Goal: Task Accomplishment & Management: Manage account settings

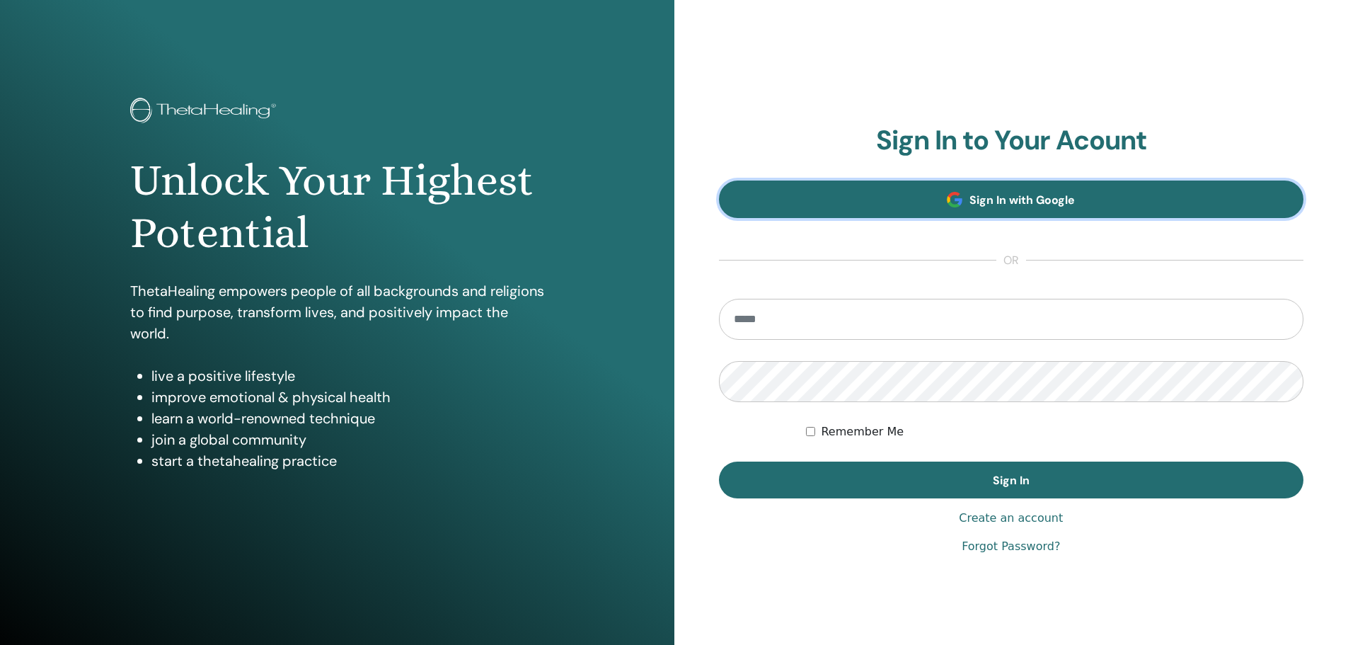
click at [1013, 192] on span "Sign In with Google" at bounding box center [1022, 199] width 105 height 15
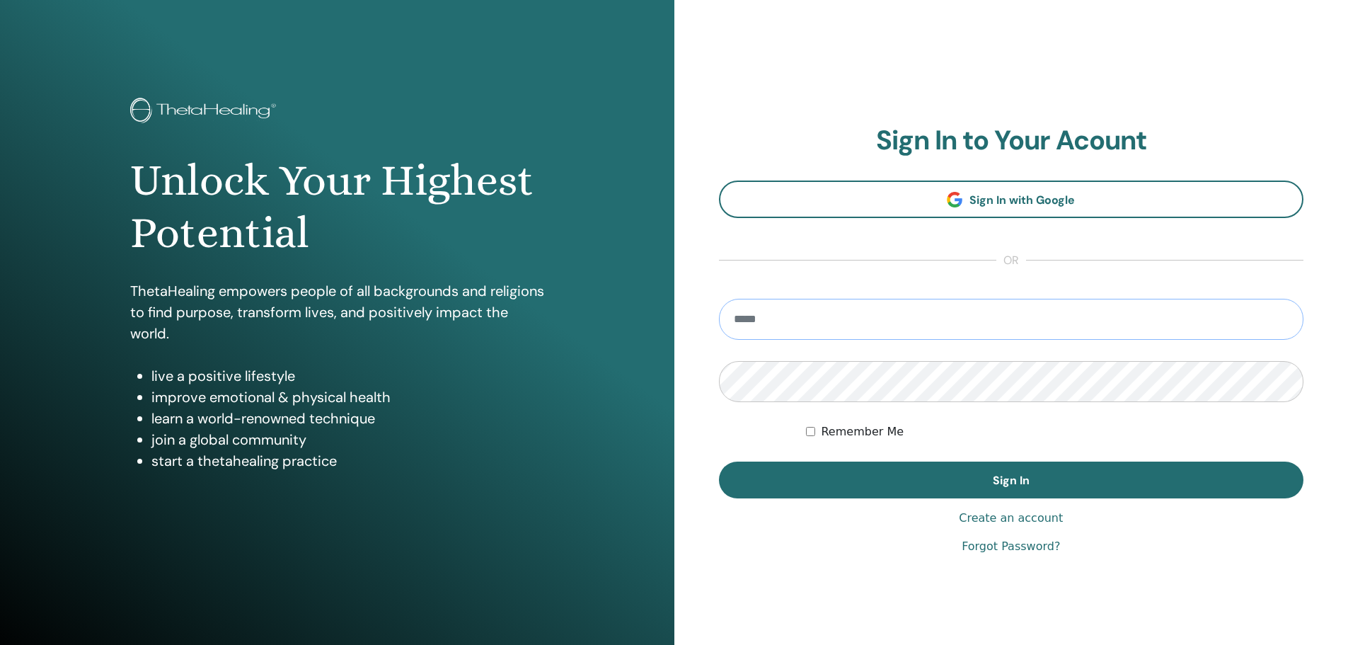
click at [832, 323] on input "email" at bounding box center [1011, 319] width 585 height 41
type input "**********"
click at [719, 461] on button "Sign In" at bounding box center [1011, 479] width 585 height 37
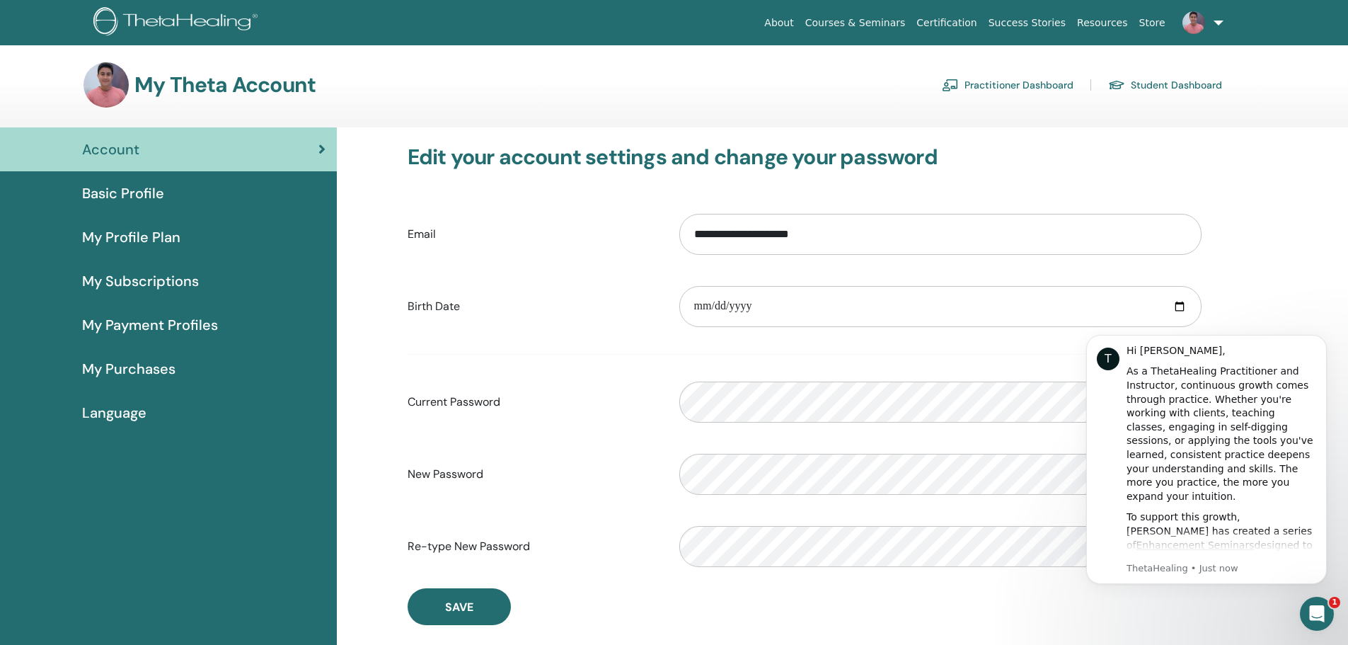
click at [144, 193] on span "Basic Profile" at bounding box center [123, 193] width 82 height 21
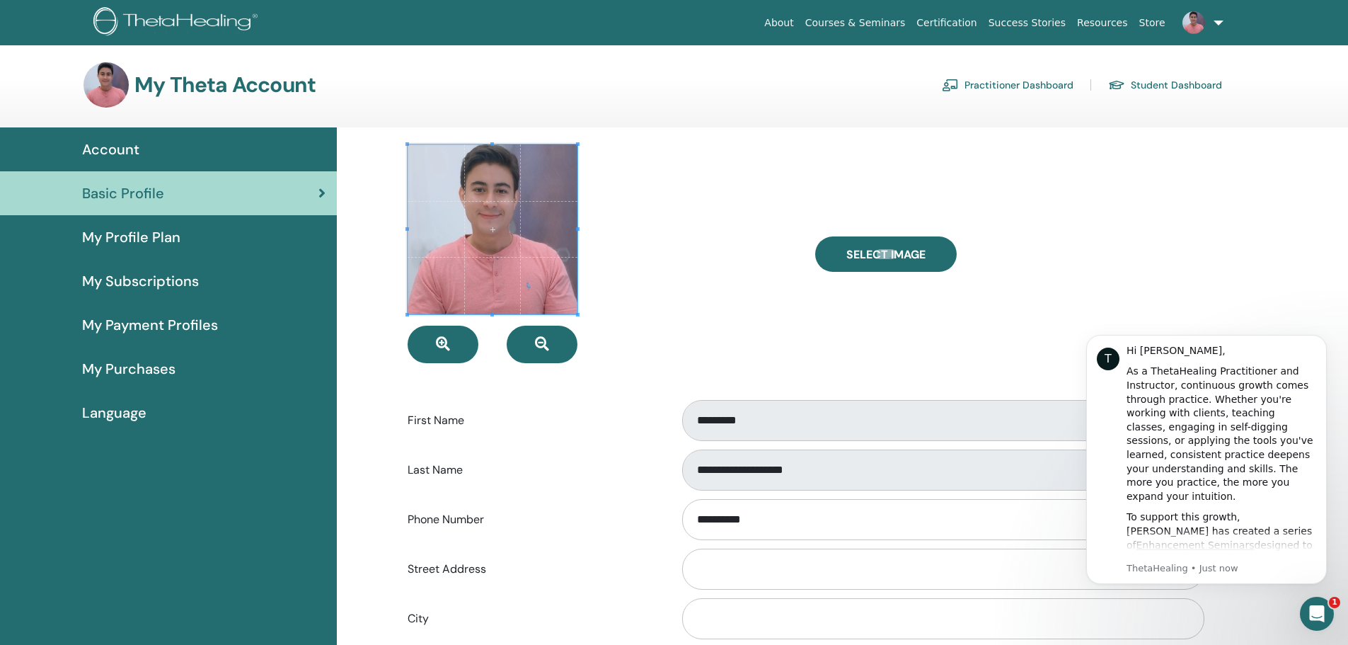
click at [501, 229] on span at bounding box center [493, 229] width 170 height 170
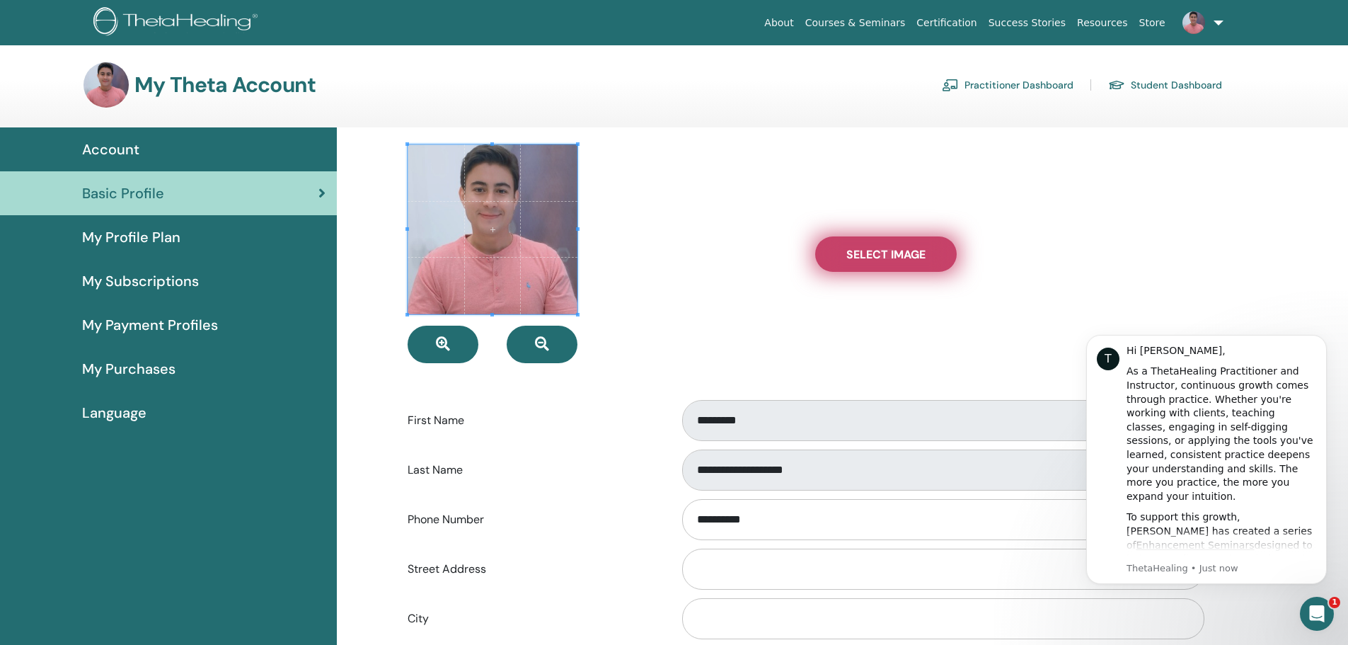
click at [947, 257] on label "Select Image" at bounding box center [886, 253] width 142 height 35
click at [895, 257] on input "Select Image" at bounding box center [886, 254] width 18 height 10
type input "**********"
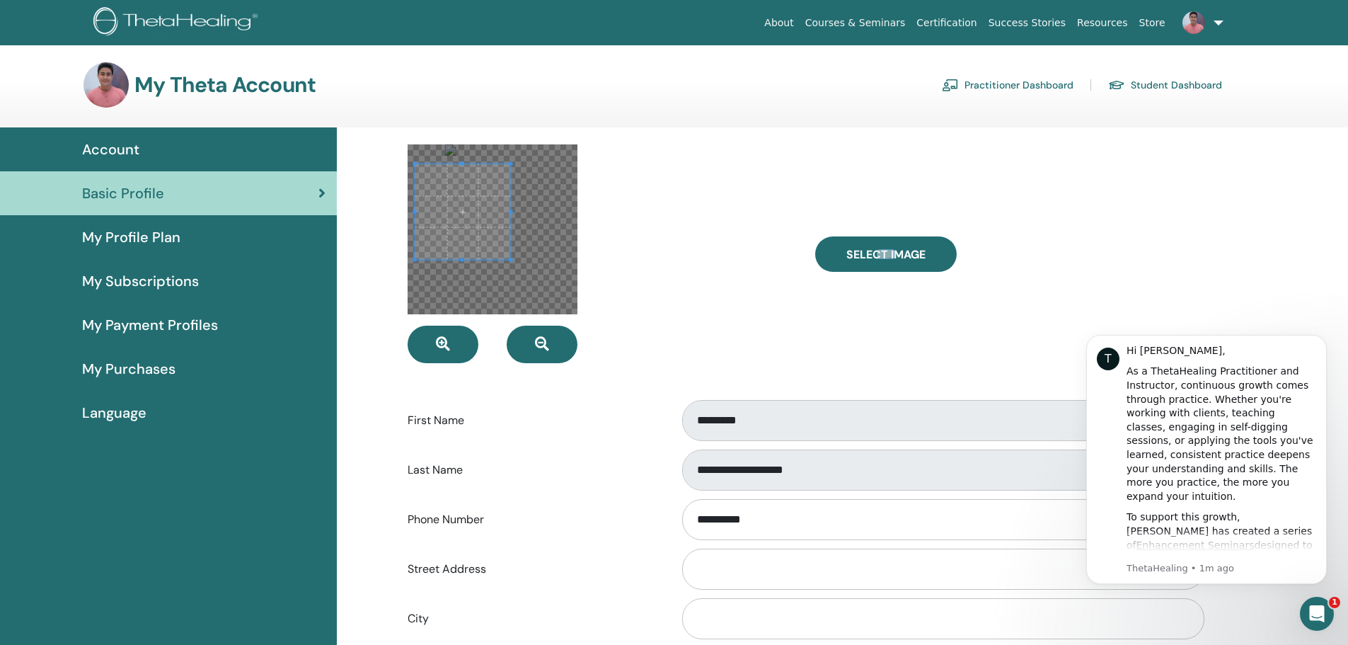
click at [451, 223] on span at bounding box center [463, 212] width 96 height 96
click at [521, 202] on div at bounding box center [493, 229] width 170 height 170
click at [485, 188] on div at bounding box center [493, 229] width 170 height 170
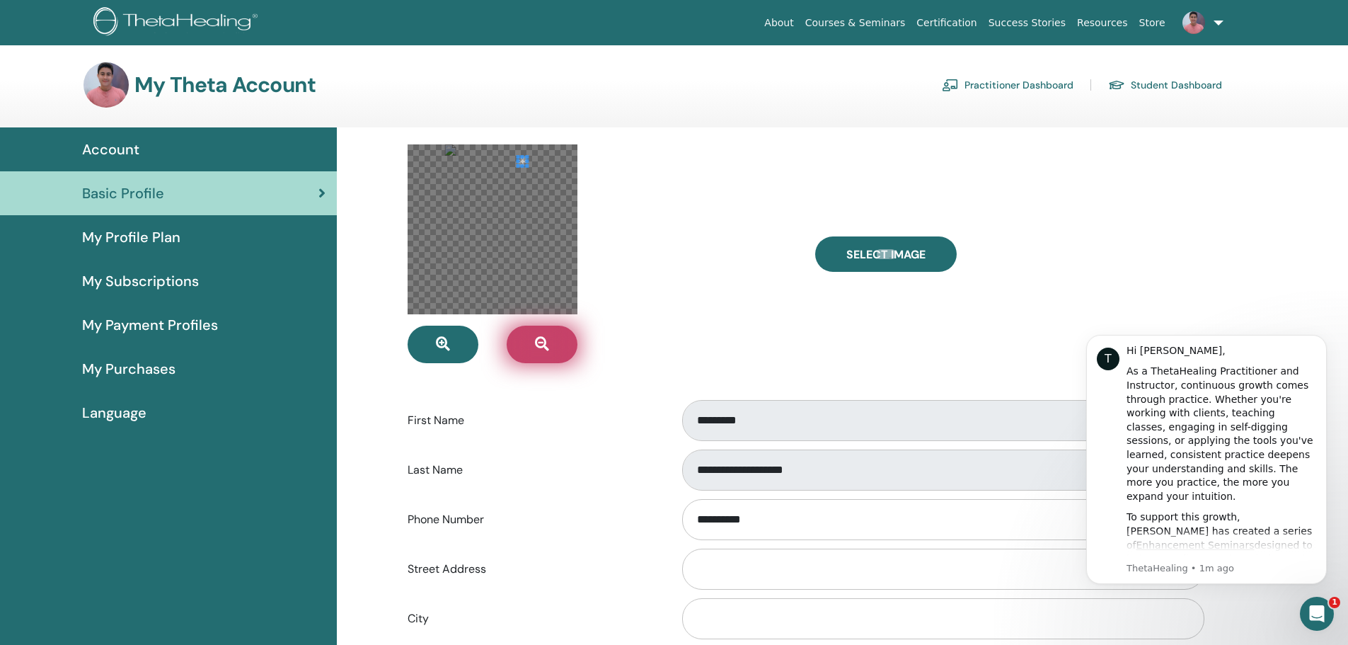
click at [542, 348] on icon "button" at bounding box center [542, 344] width 14 height 14
click at [543, 348] on icon "button" at bounding box center [542, 344] width 14 height 14
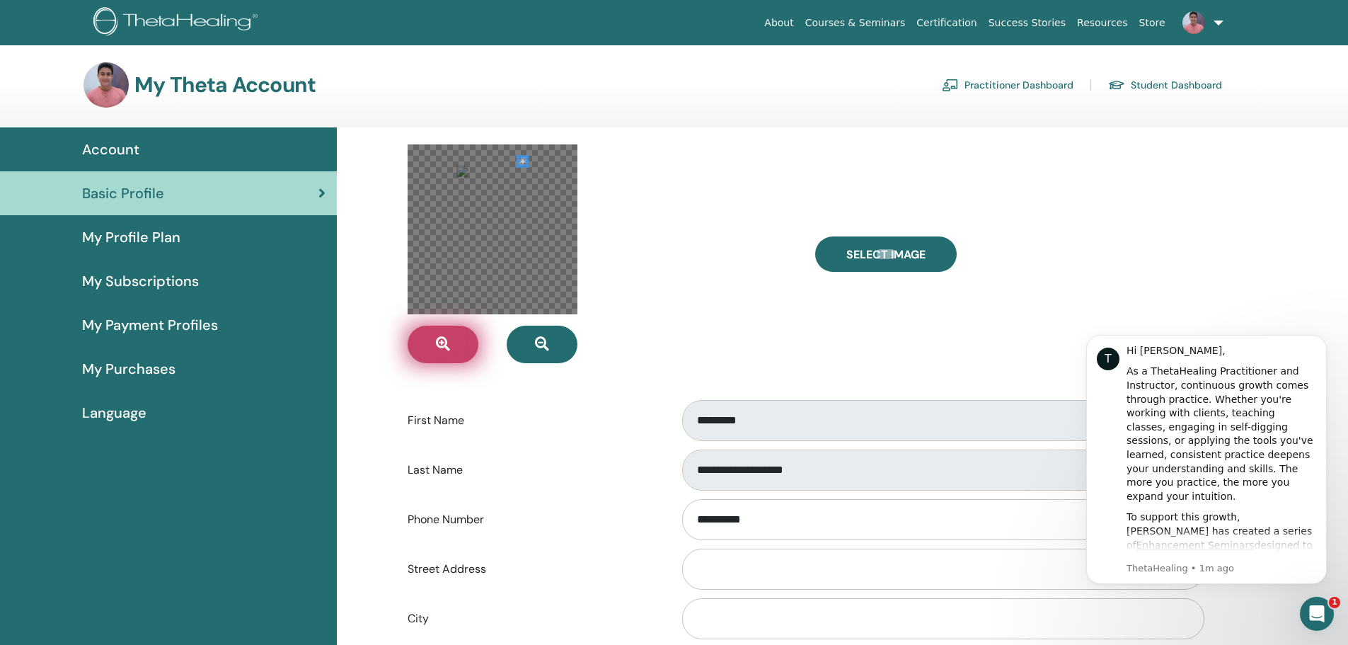
click at [430, 343] on button "button" at bounding box center [443, 345] width 71 height 38
click at [432, 343] on button "button" at bounding box center [443, 345] width 71 height 38
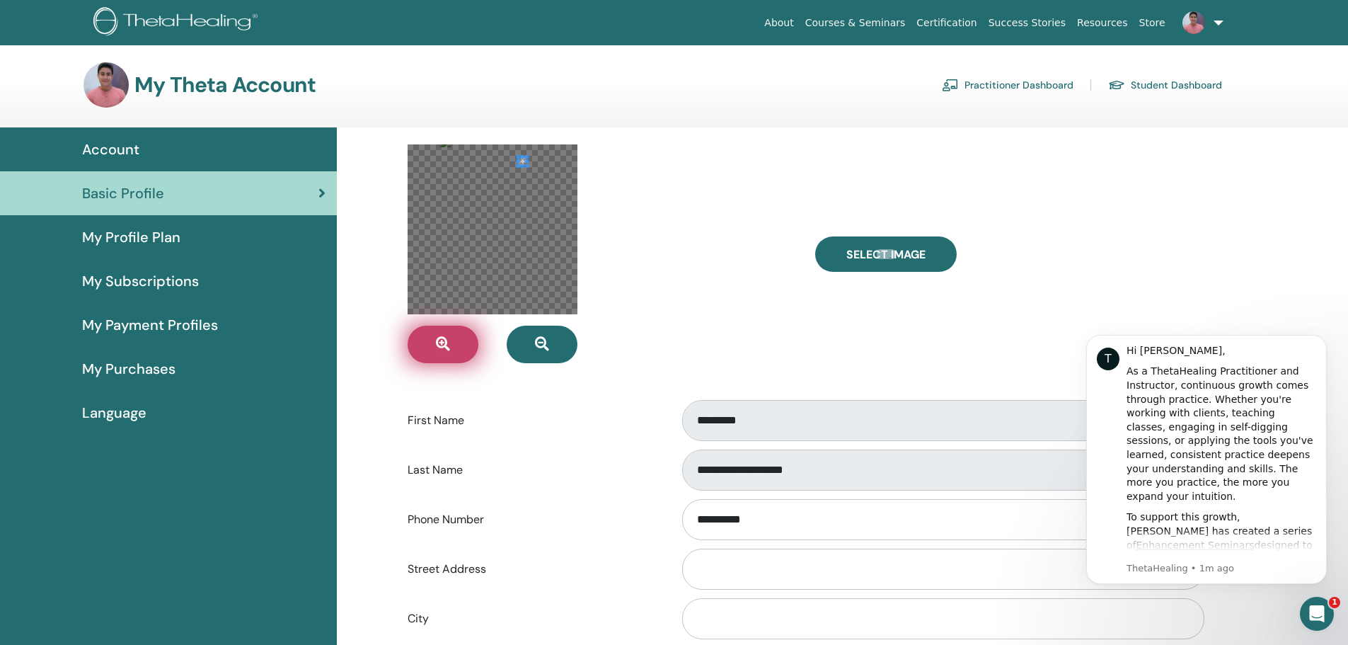
click at [432, 343] on button "button" at bounding box center [443, 345] width 71 height 38
click at [519, 183] on div at bounding box center [493, 229] width 170 height 170
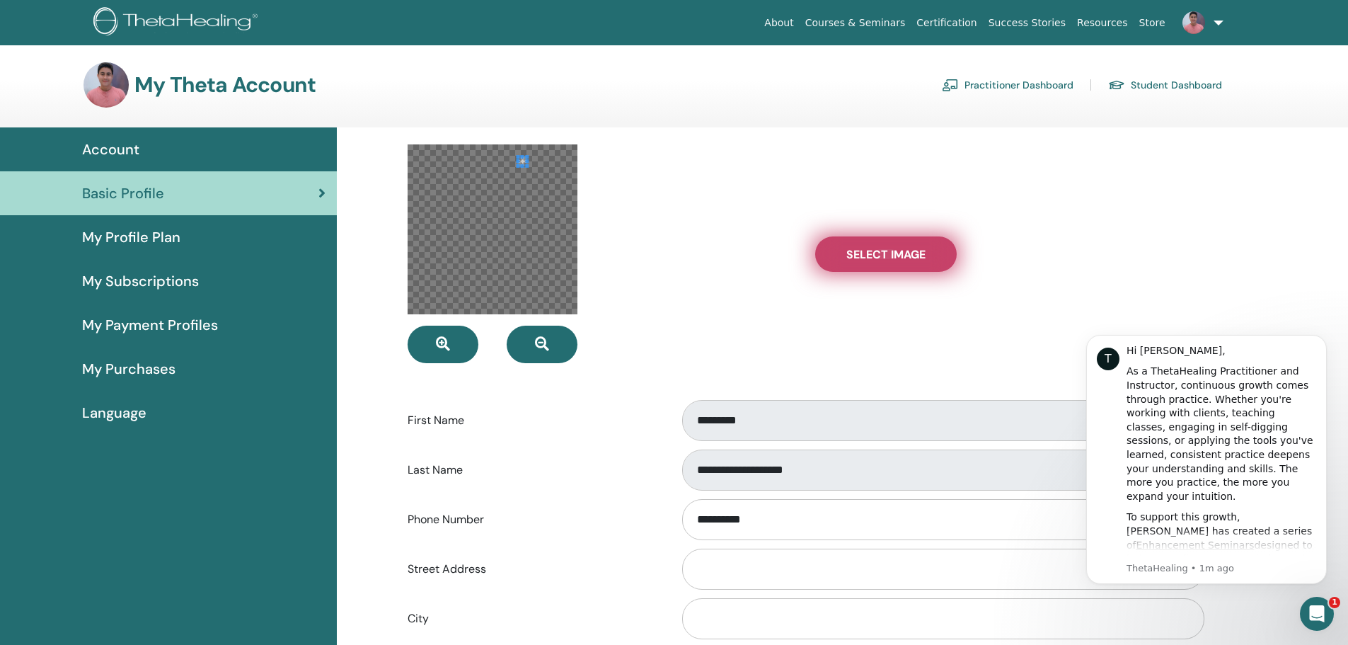
click at [829, 254] on label "Select Image" at bounding box center [886, 253] width 142 height 35
click at [877, 254] on input "Select Image" at bounding box center [886, 254] width 18 height 10
type input "**********"
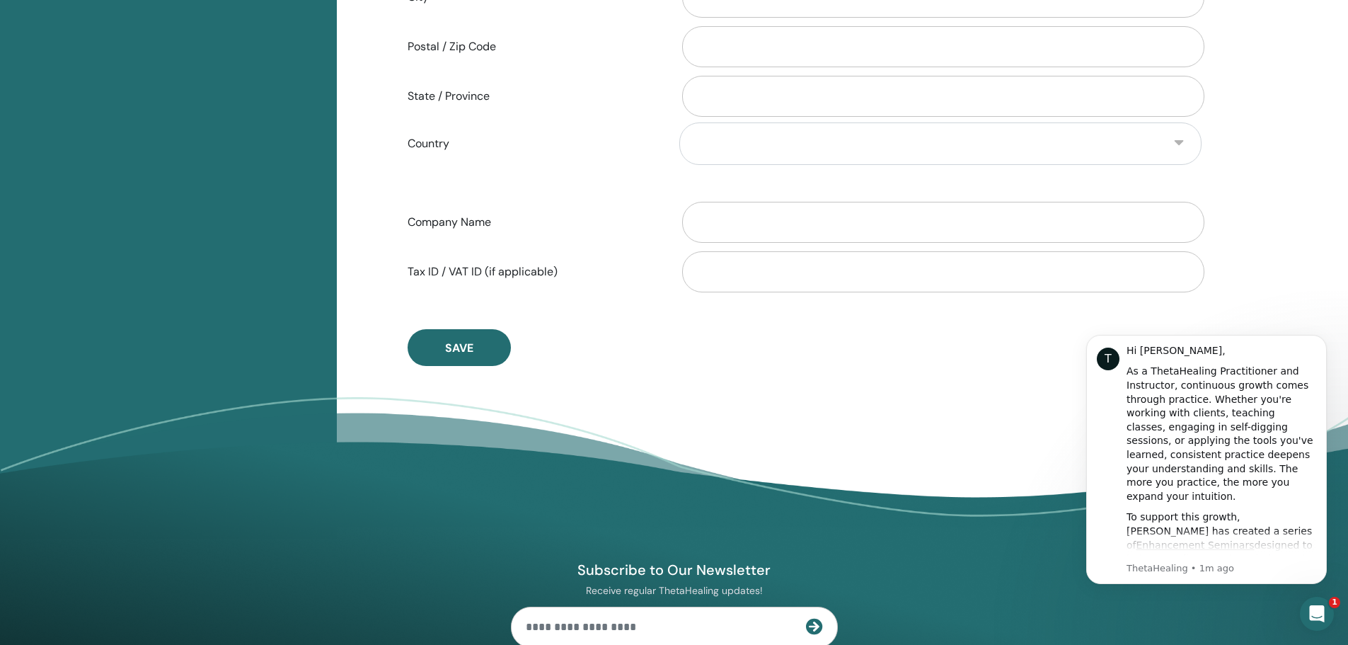
scroll to position [668, 0]
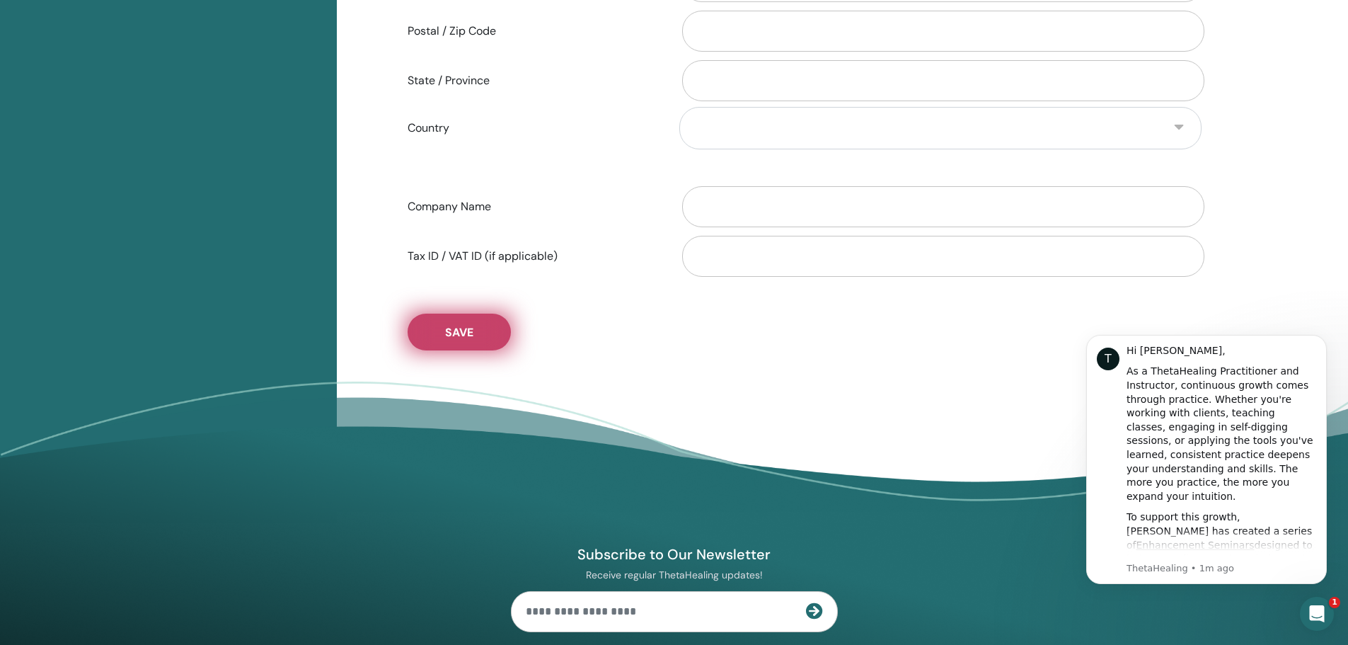
click at [483, 340] on button "Save" at bounding box center [459, 332] width 103 height 37
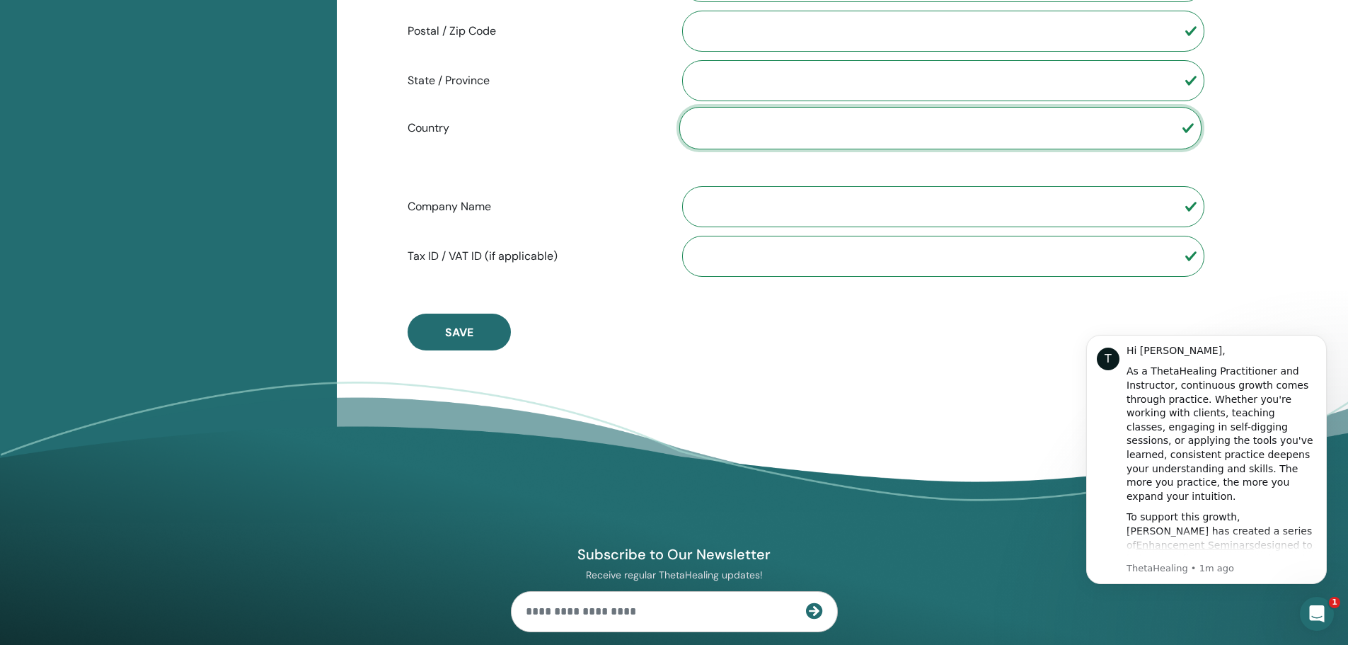
click at [970, 129] on select "**********" at bounding box center [940, 128] width 522 height 42
select select "***"
click at [679, 107] on select "**********" at bounding box center [940, 128] width 522 height 42
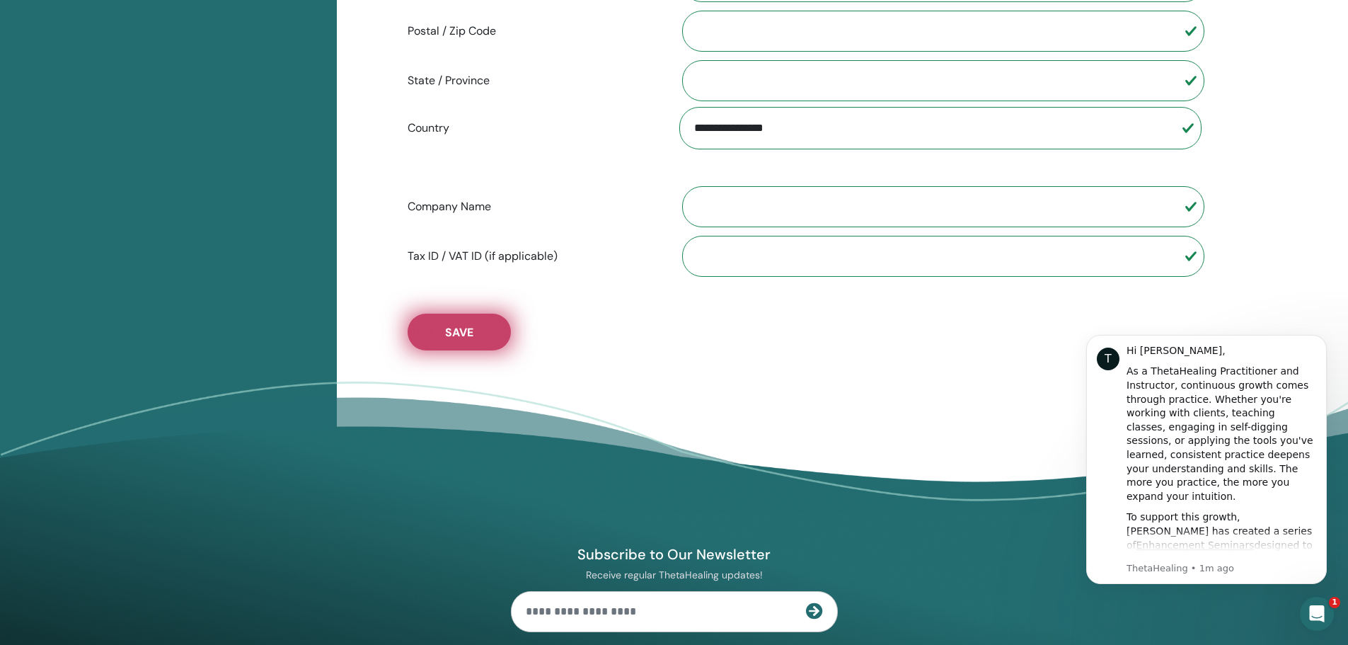
click at [478, 333] on button "Save" at bounding box center [459, 332] width 103 height 37
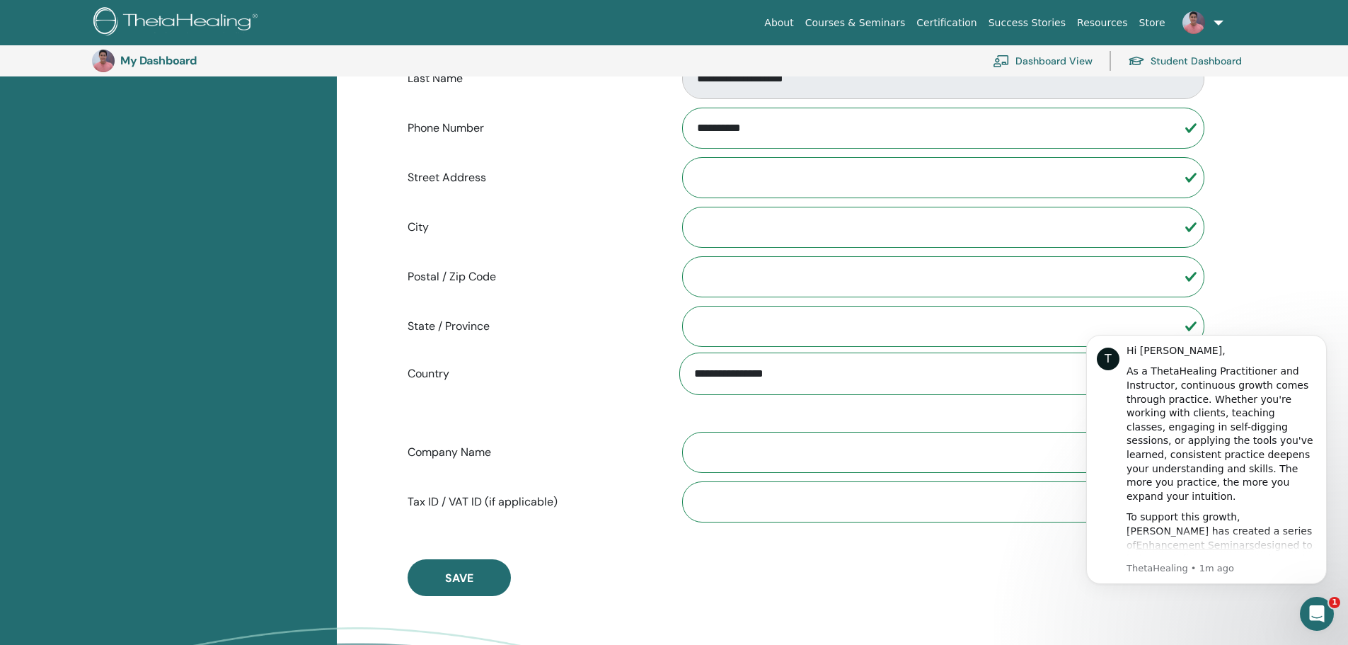
scroll to position [385, 0]
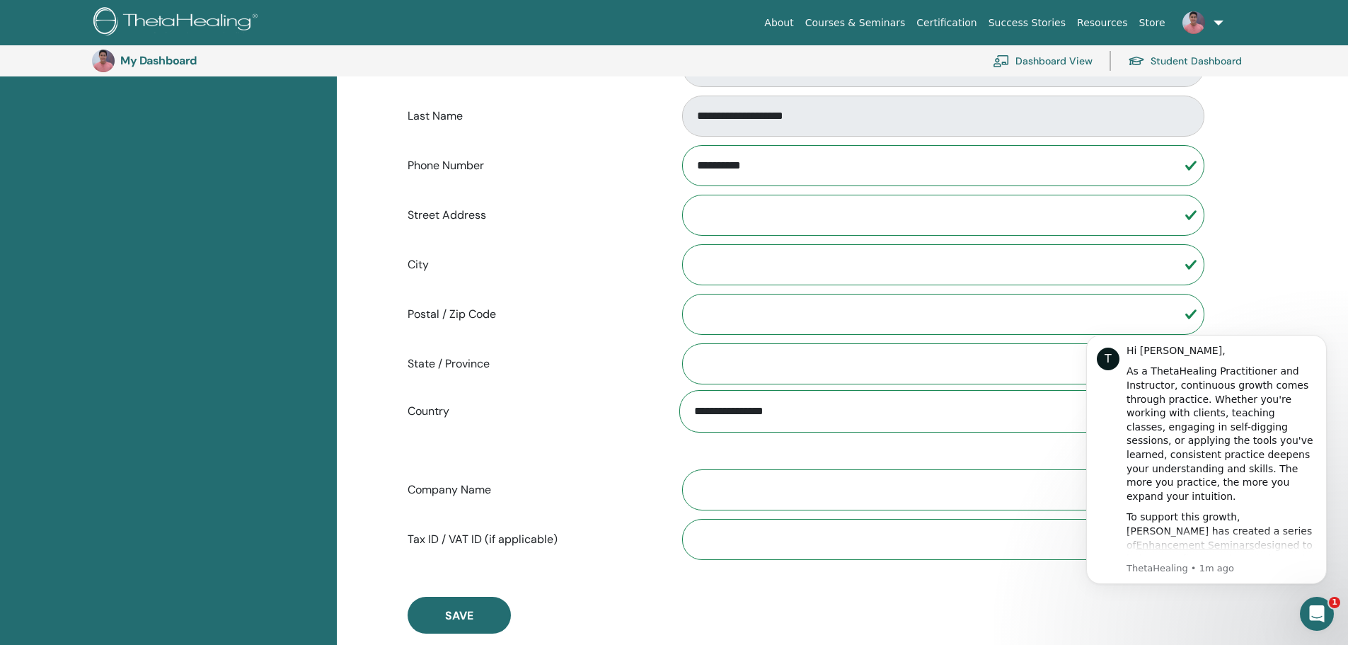
click at [793, 274] on input "City" at bounding box center [943, 264] width 522 height 41
type input "**********"
click at [755, 209] on input "Street Address" at bounding box center [943, 215] width 522 height 41
click at [778, 352] on input "State / Province" at bounding box center [943, 363] width 522 height 41
type input "**"
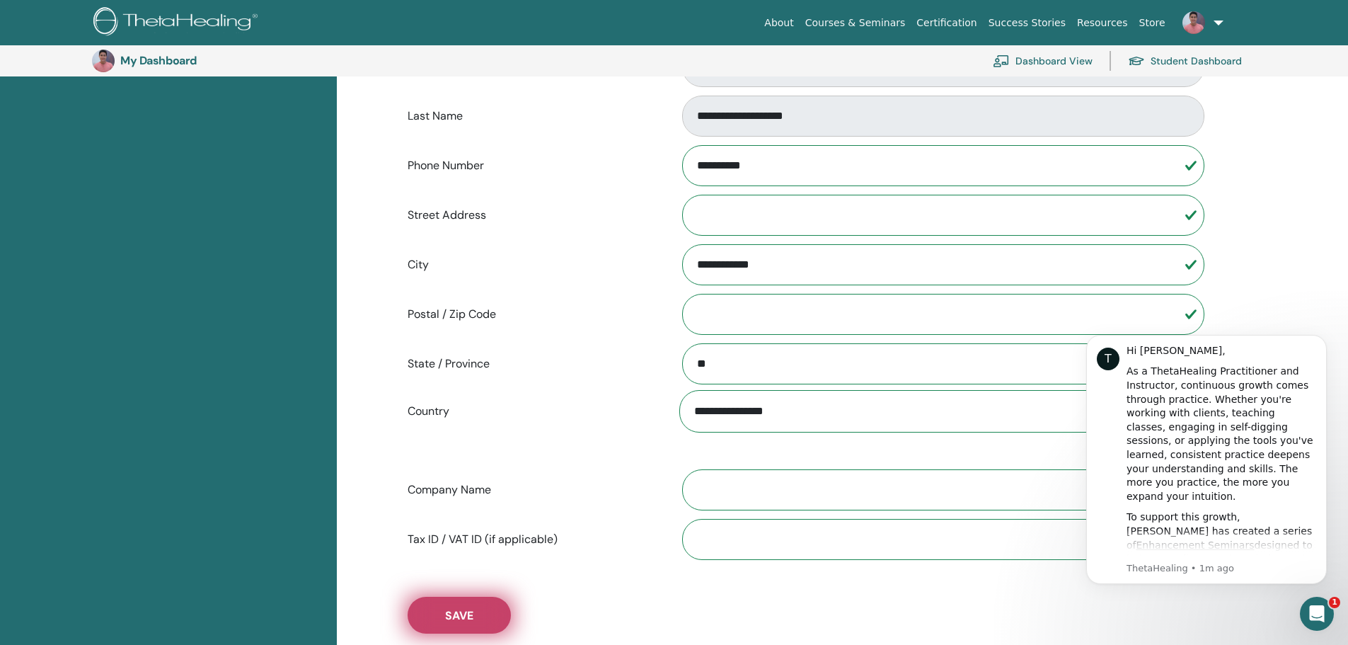
click at [463, 624] on button "Save" at bounding box center [459, 615] width 103 height 37
click at [822, 410] on select "**********" at bounding box center [940, 411] width 522 height 42
select select "*"
click at [679, 390] on select "**********" at bounding box center [940, 411] width 522 height 42
click at [452, 622] on span "Save" at bounding box center [459, 615] width 28 height 15
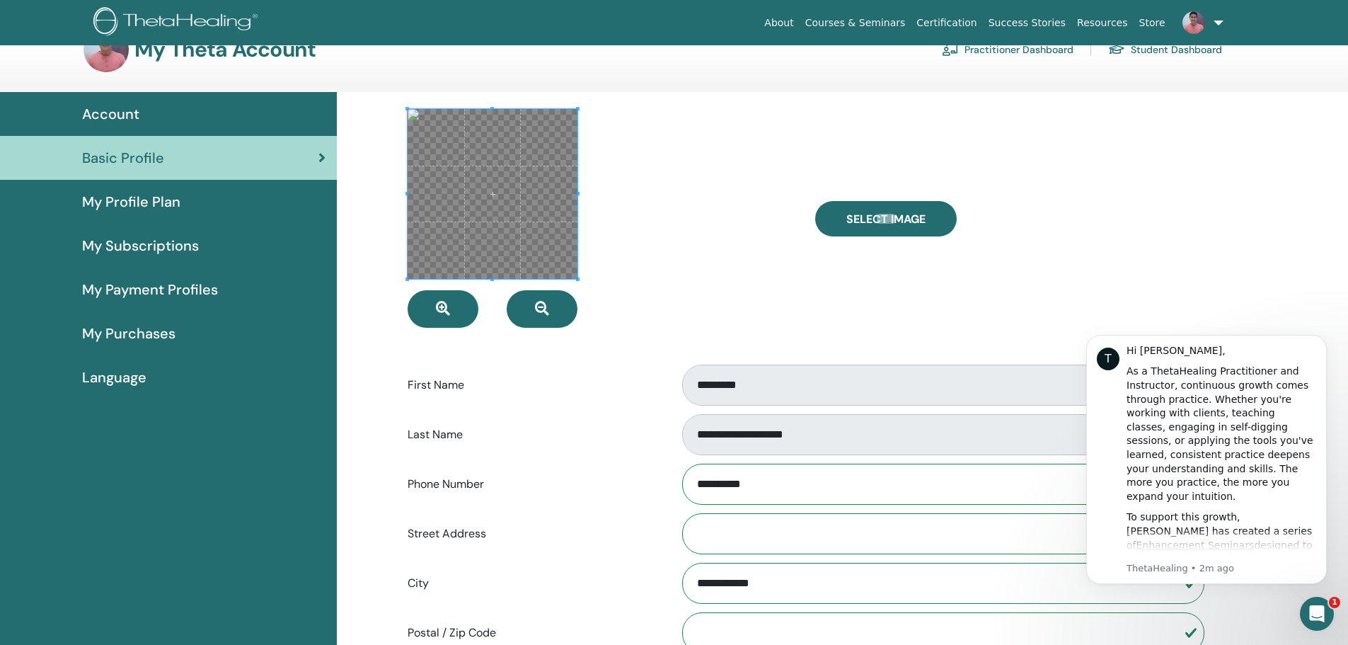
scroll to position [0, 0]
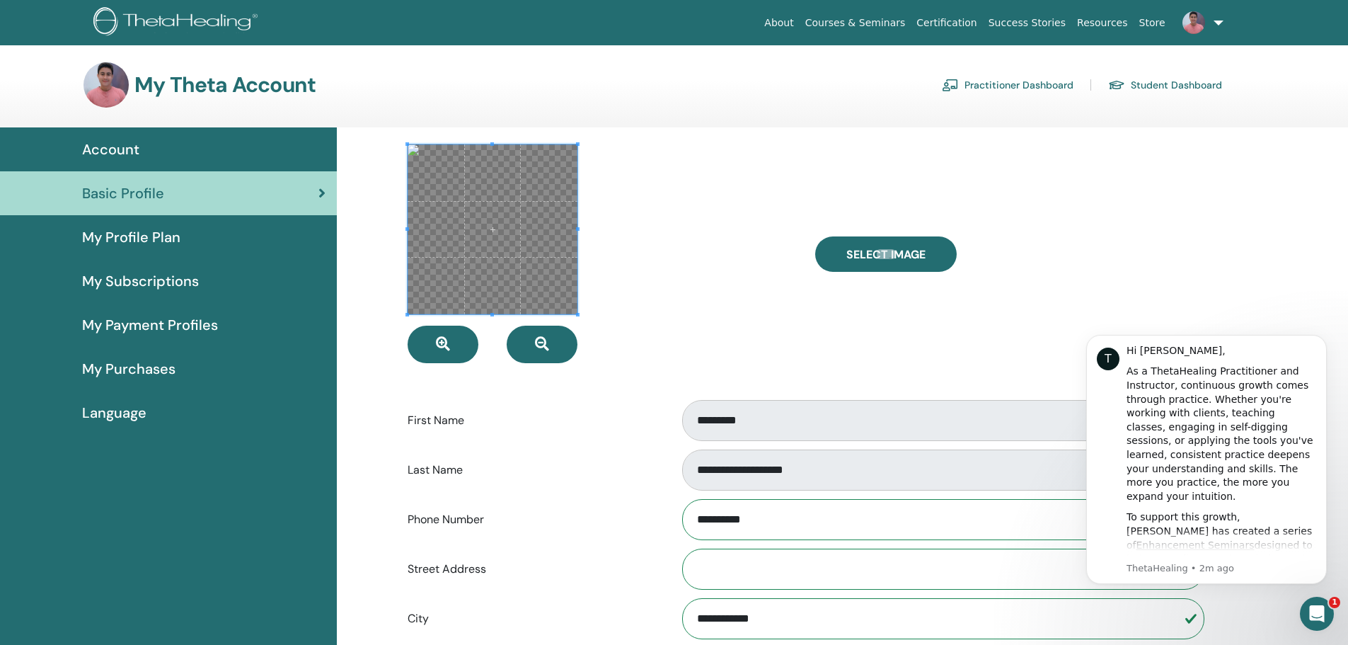
click at [167, 367] on span "My Purchases" at bounding box center [128, 368] width 93 height 21
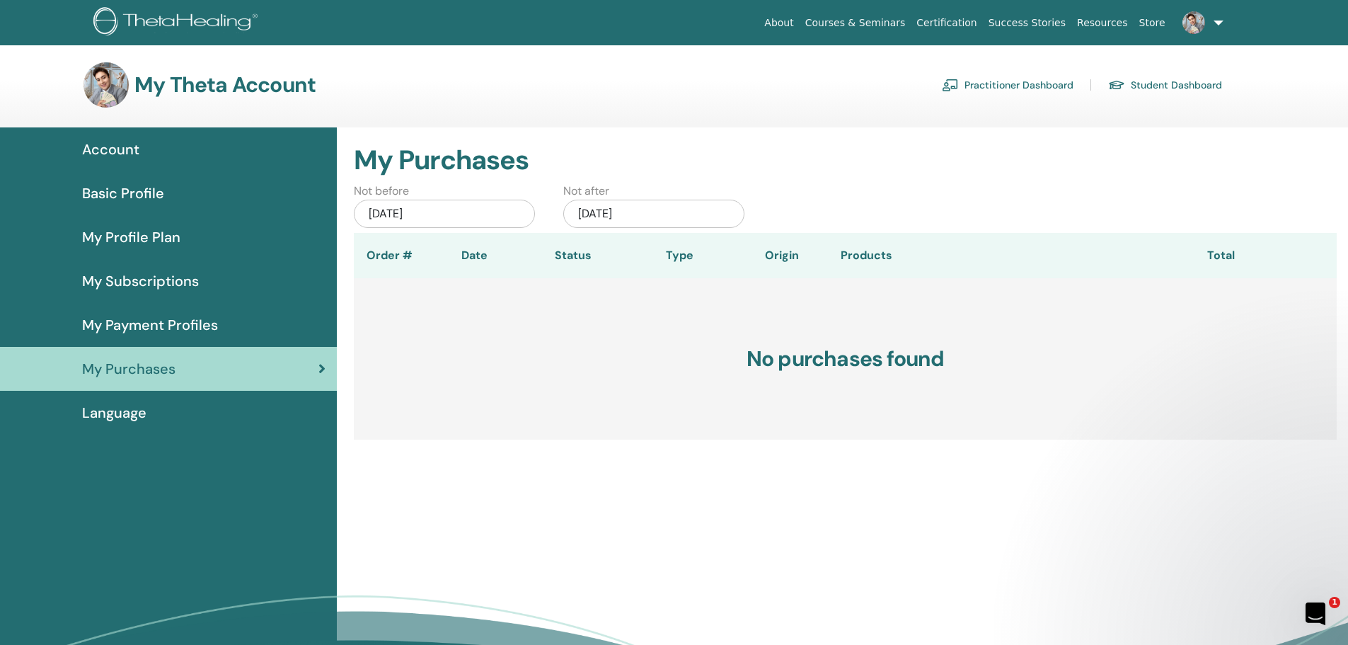
click at [178, 286] on span "My Subscriptions" at bounding box center [140, 280] width 117 height 21
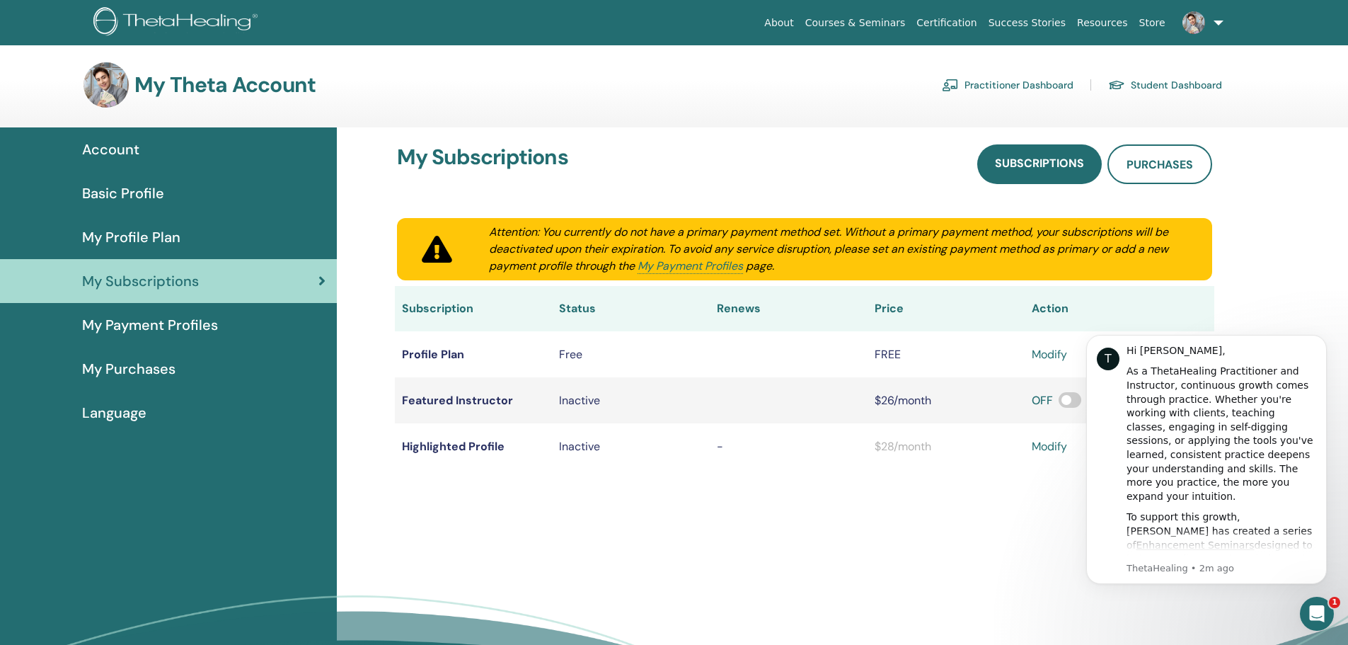
click at [962, 28] on link "Certification" at bounding box center [946, 23] width 71 height 26
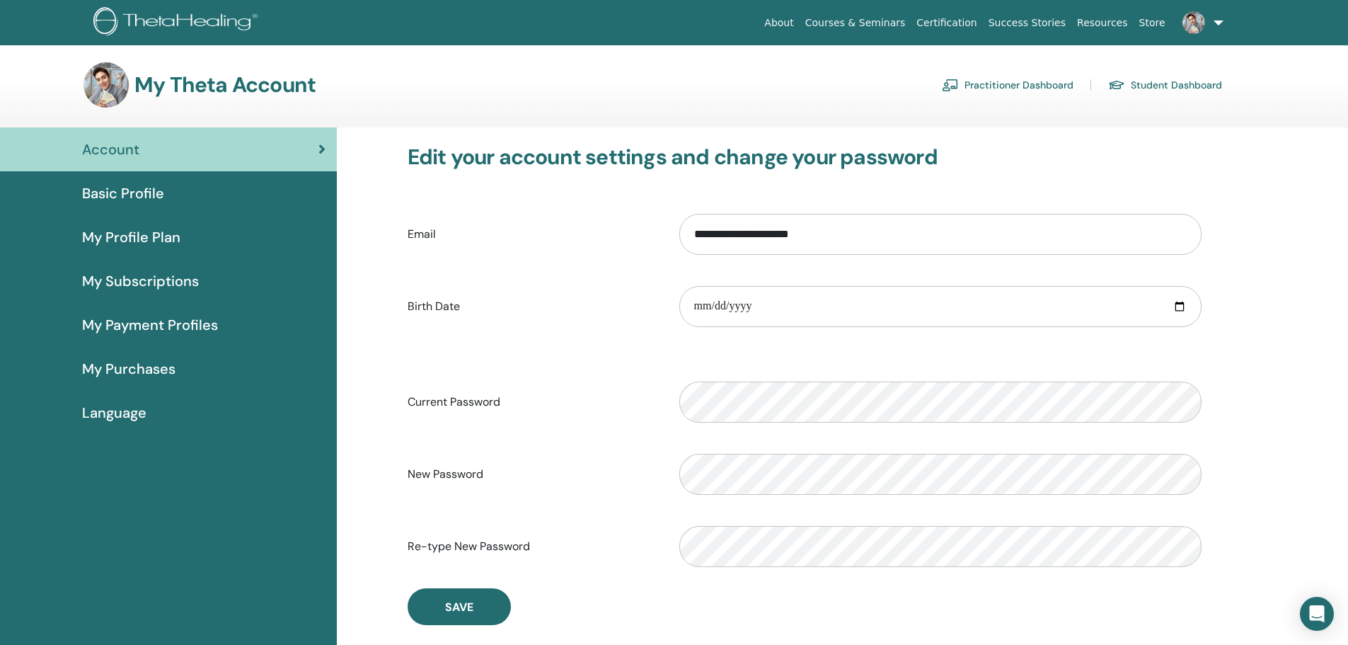
click at [1211, 18] on link at bounding box center [1200, 22] width 58 height 45
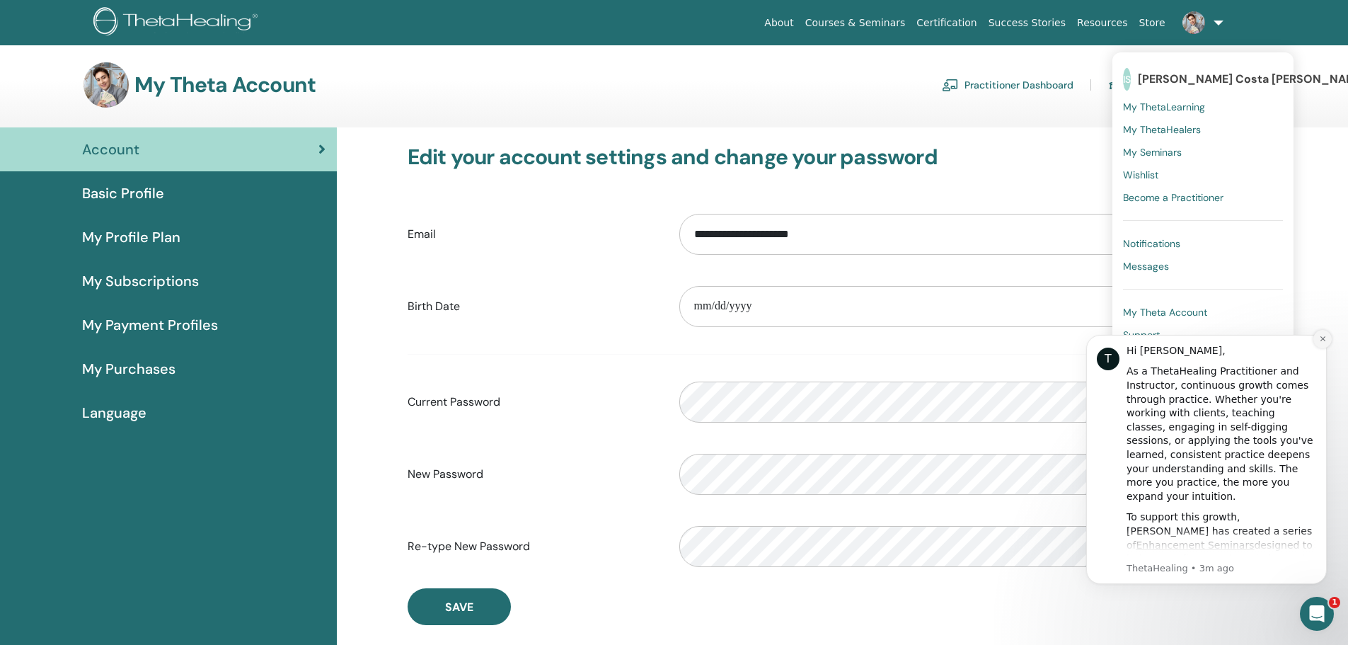
click at [1328, 341] on button "Dismiss notification" at bounding box center [1322, 339] width 18 height 18
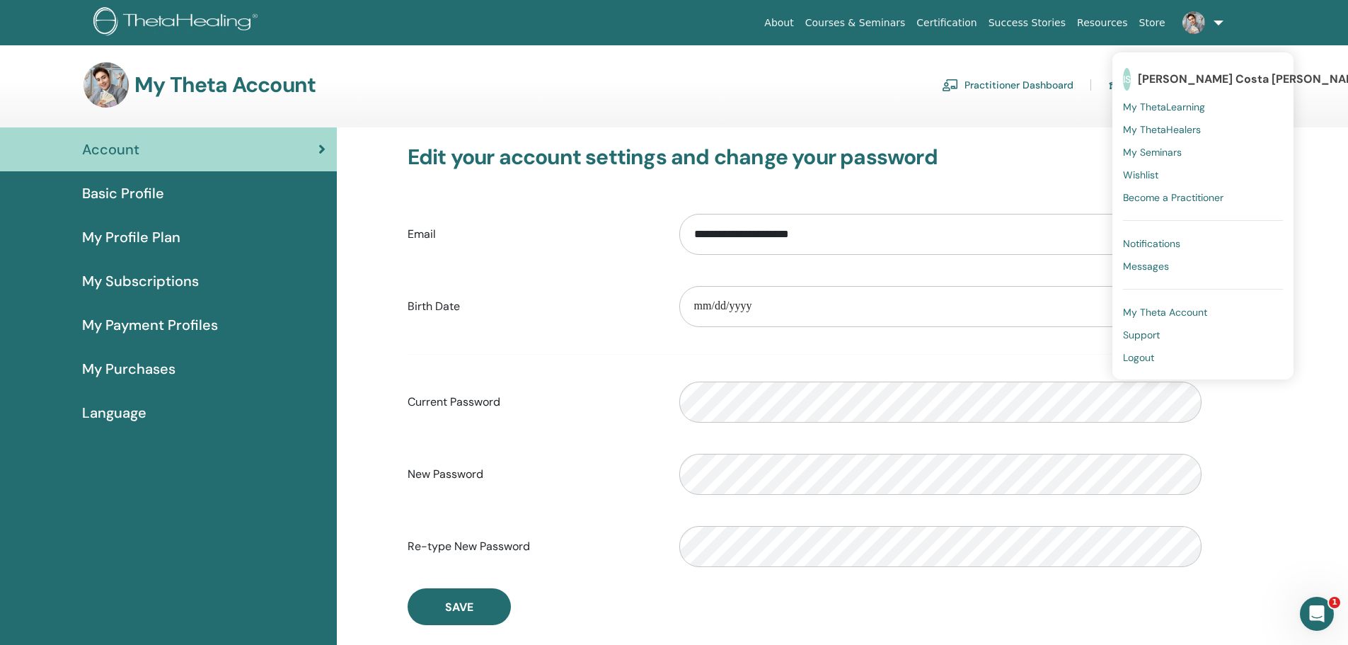
click at [1156, 330] on span "Support" at bounding box center [1141, 334] width 37 height 13
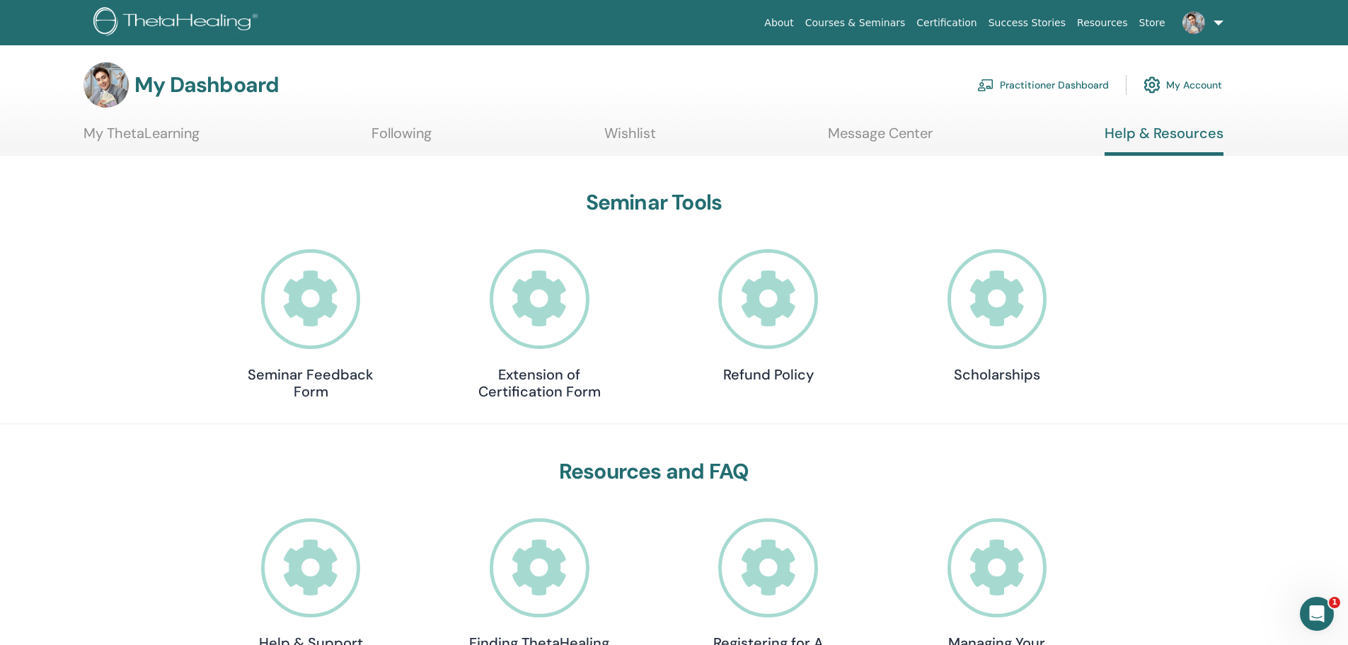
click at [1123, 22] on link "Resources" at bounding box center [1102, 23] width 62 height 26
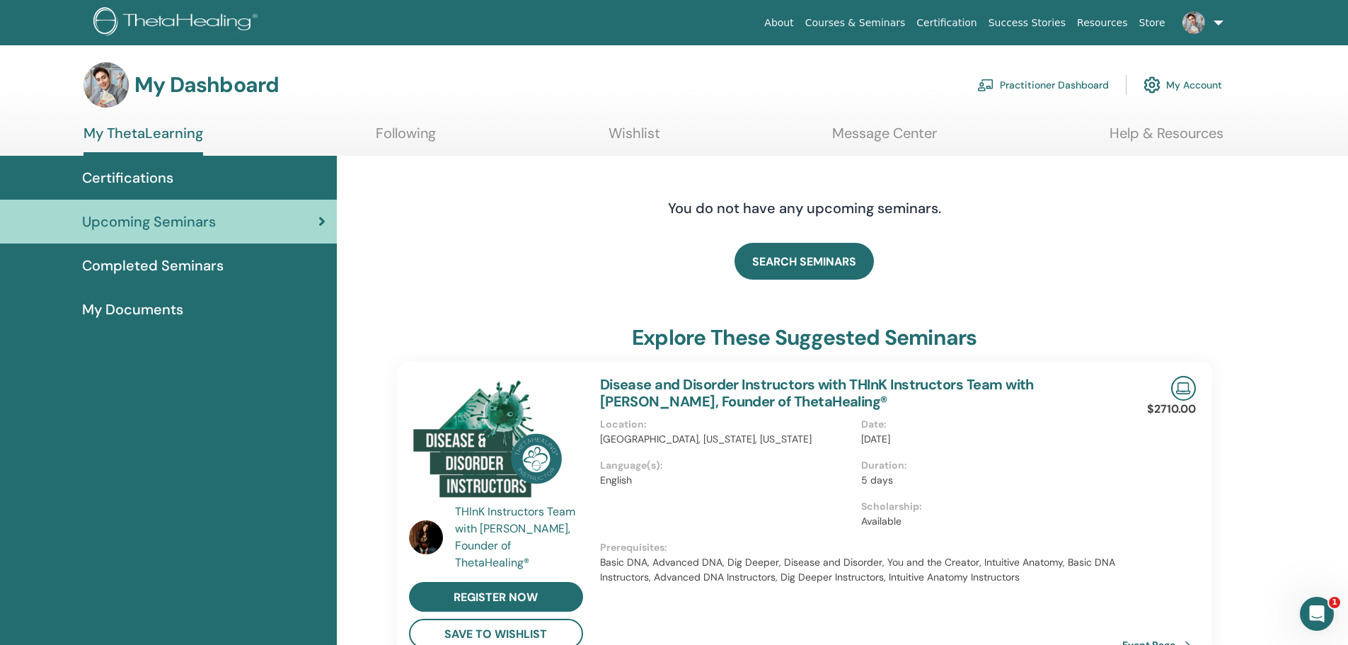
click at [173, 267] on span "Completed Seminars" at bounding box center [153, 265] width 142 height 21
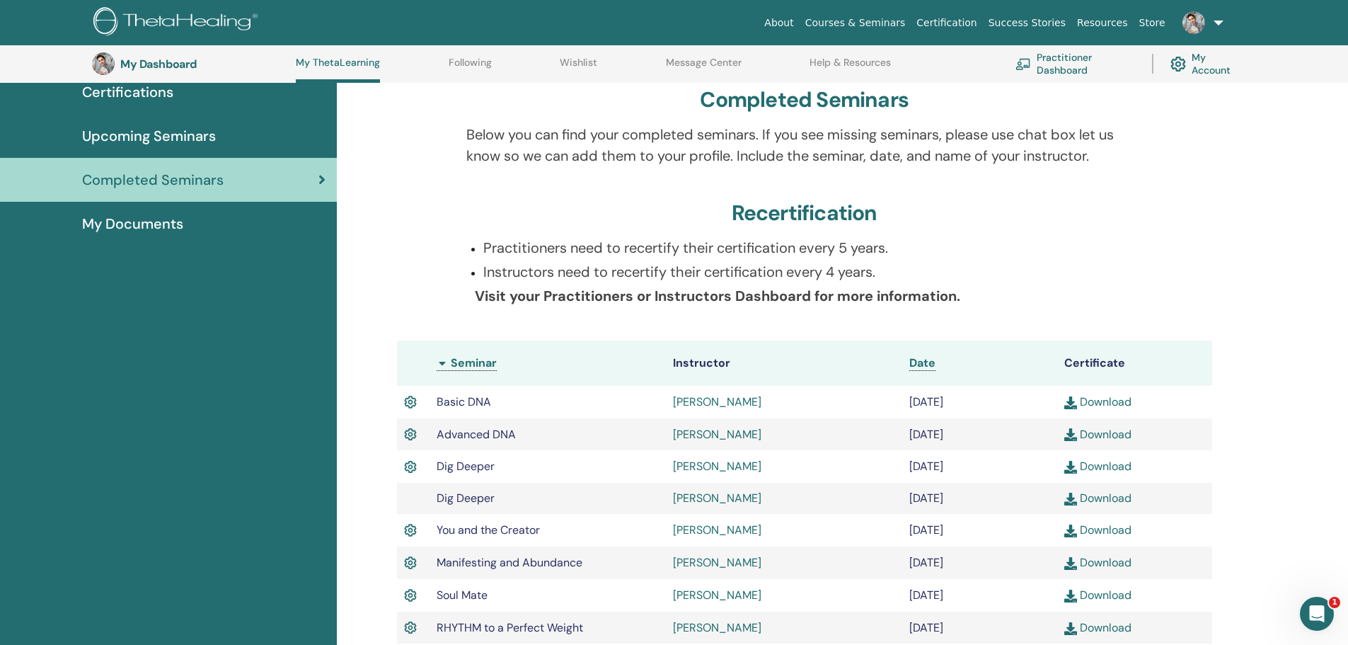
scroll to position [108, 0]
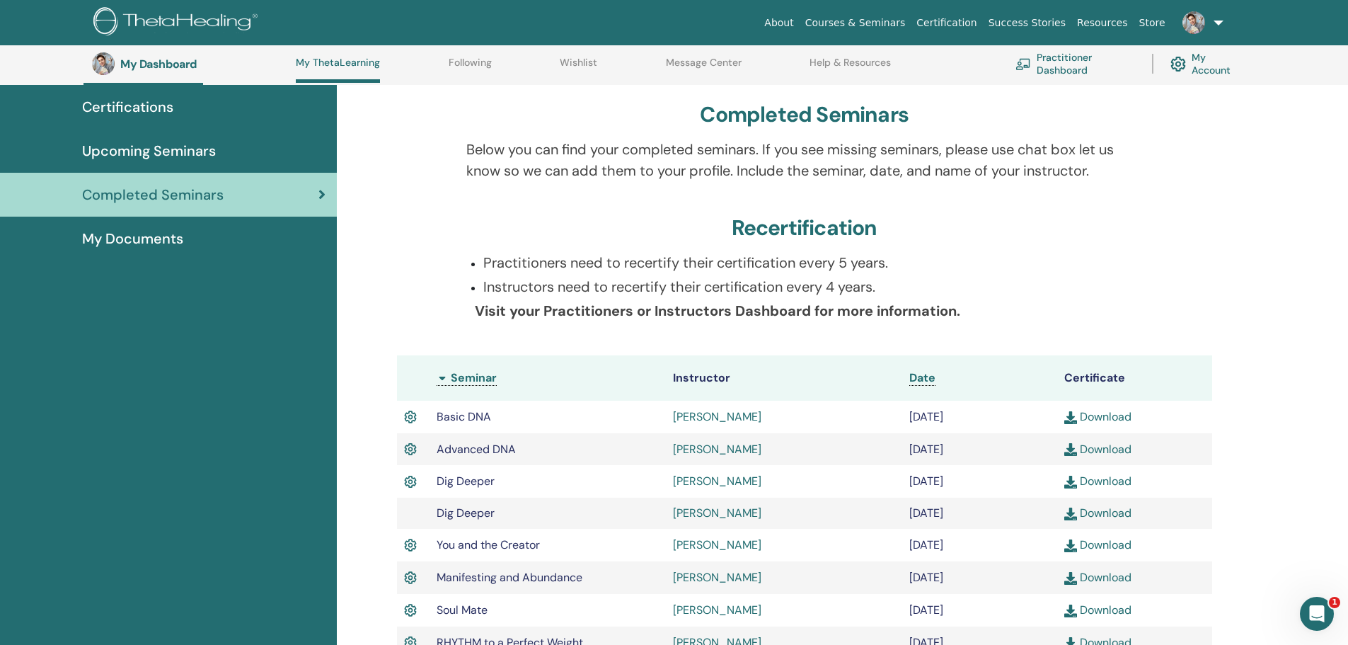
click at [170, 243] on span "My Documents" at bounding box center [132, 238] width 101 height 21
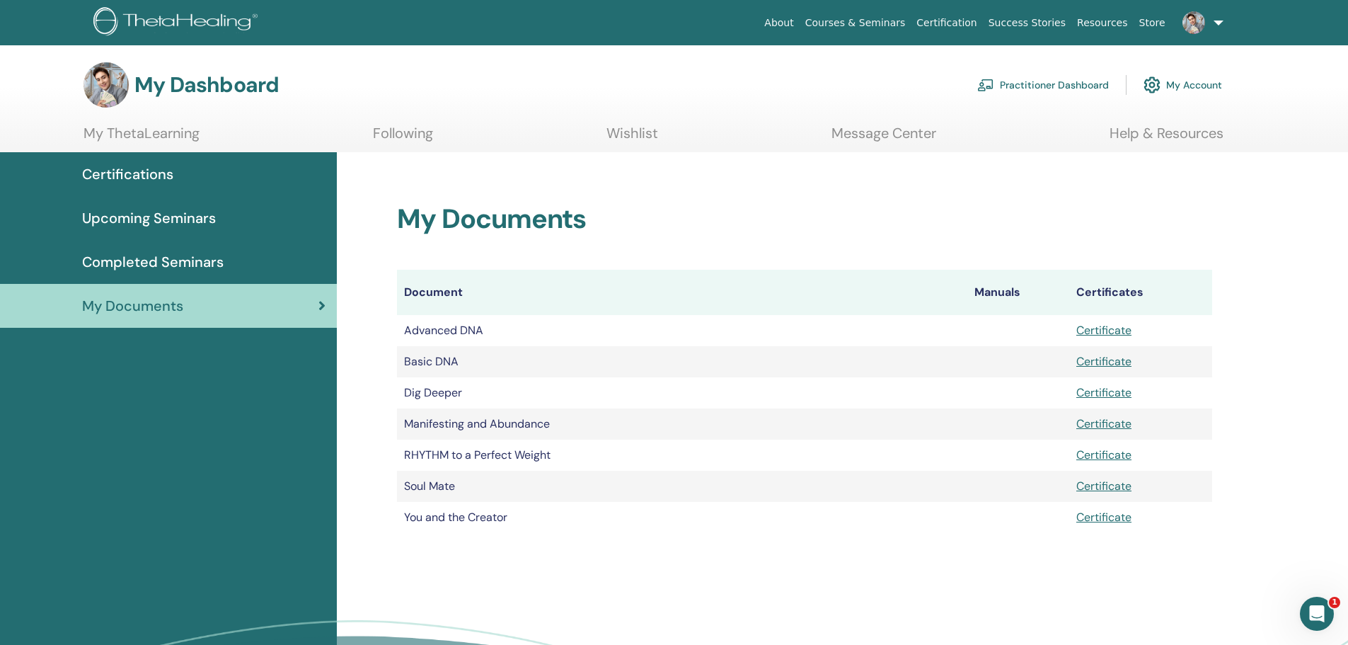
click at [417, 134] on link "Following" at bounding box center [403, 139] width 60 height 28
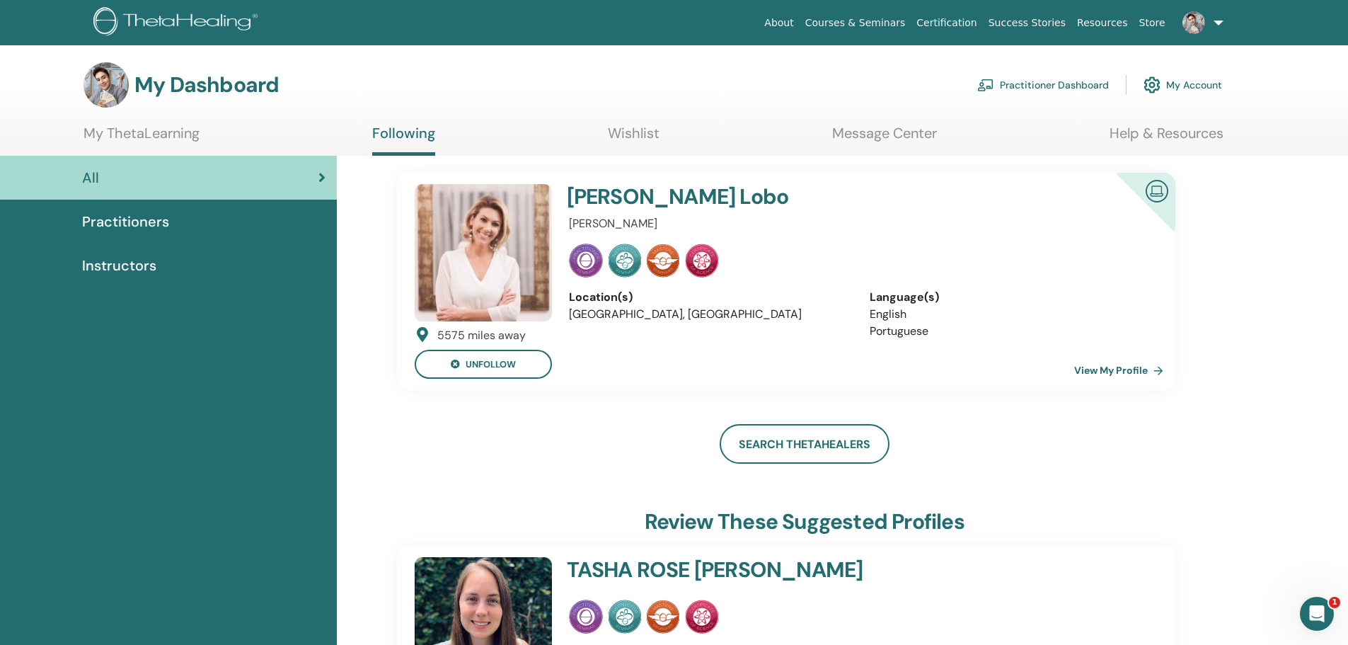
click at [1175, 134] on link "Help & Resources" at bounding box center [1167, 139] width 114 height 28
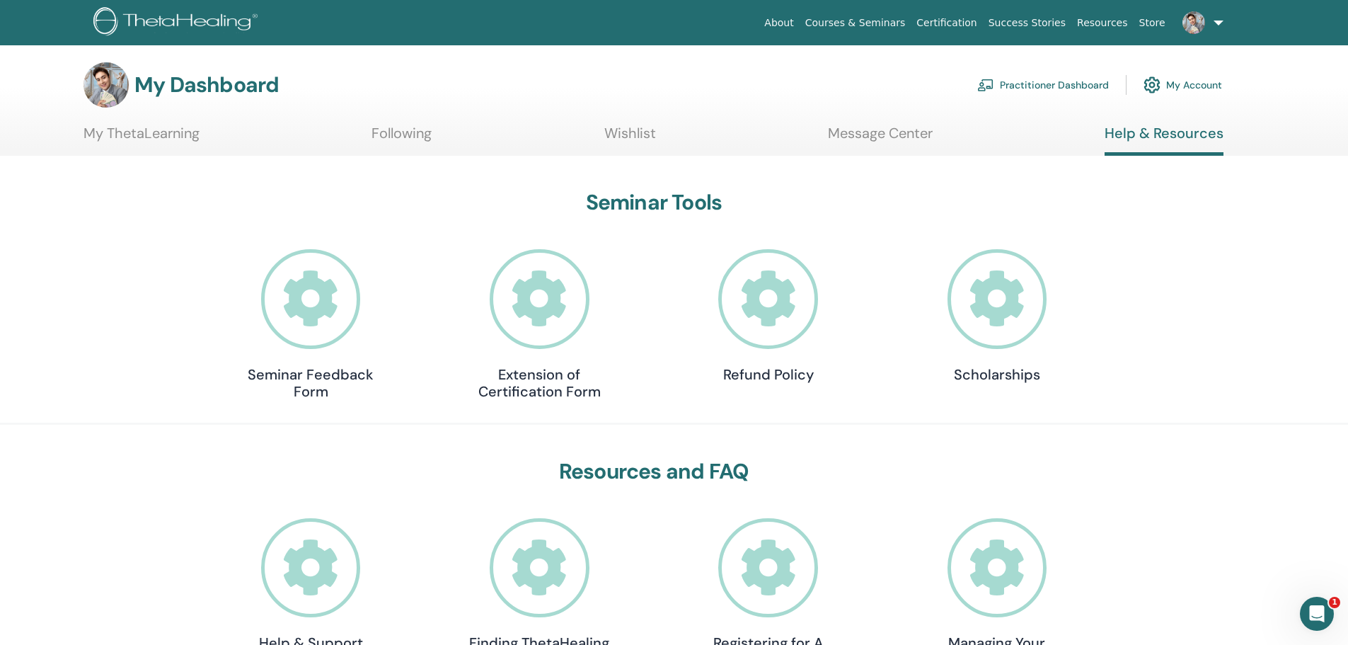
click at [1074, 84] on link "Practitioner Dashboard" at bounding box center [1043, 84] width 132 height 31
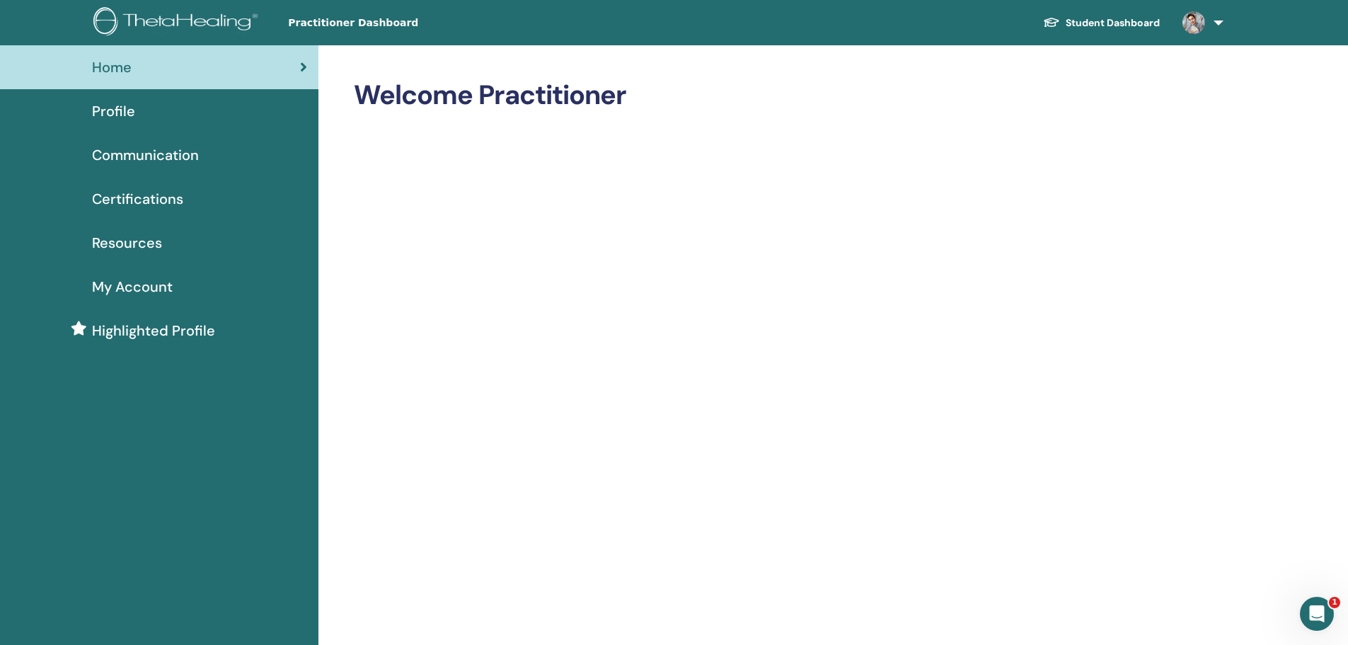
click at [171, 158] on span "Communication" at bounding box center [145, 154] width 107 height 21
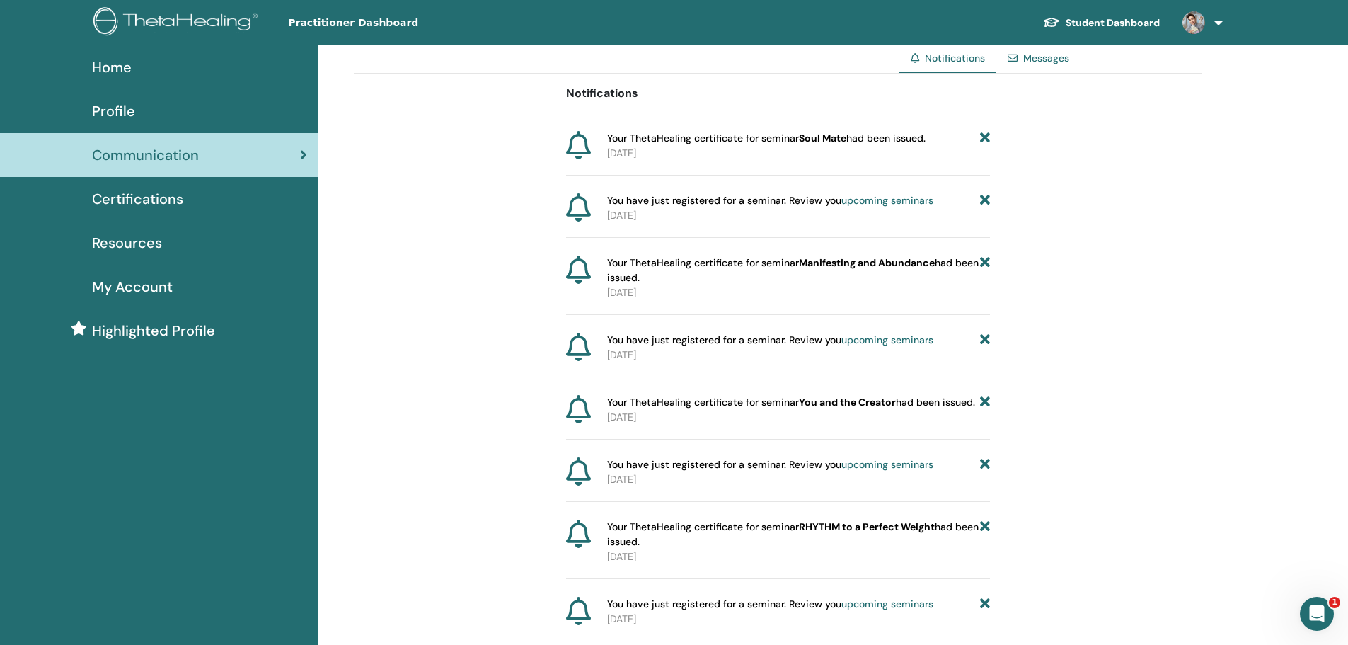
click at [154, 197] on span "Certifications" at bounding box center [137, 198] width 91 height 21
click at [147, 201] on span "Certifications" at bounding box center [137, 198] width 91 height 21
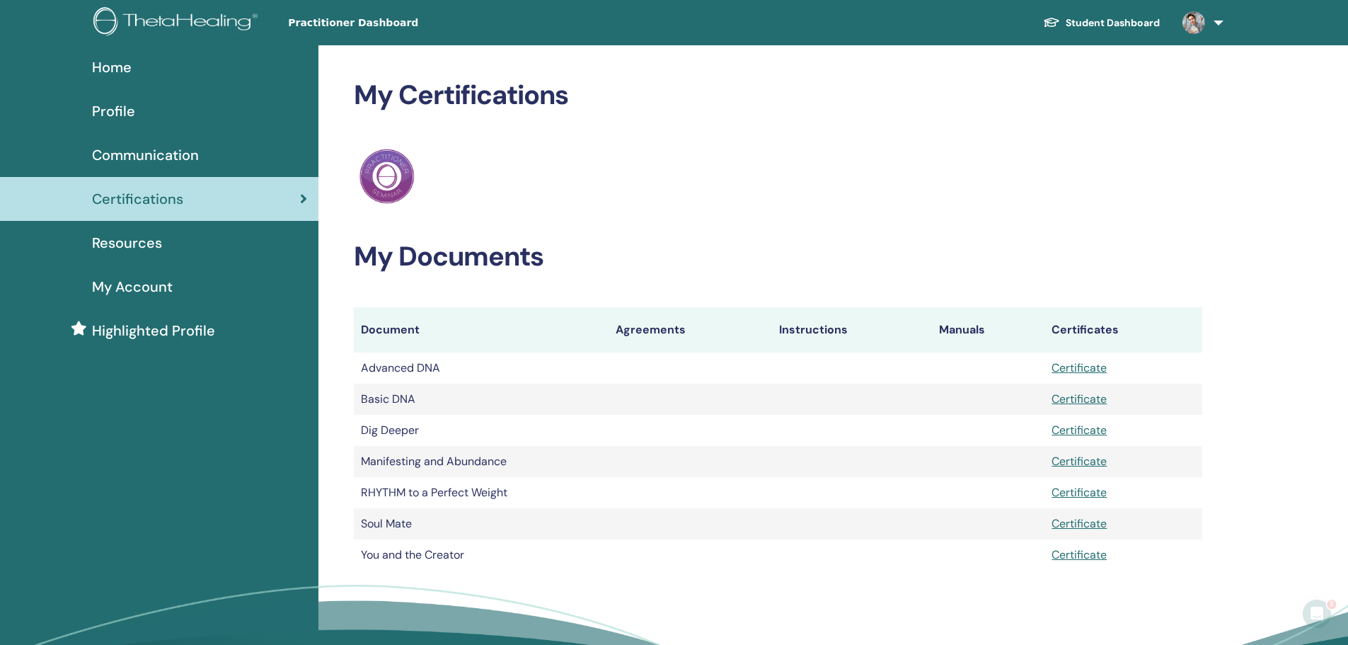
click at [139, 246] on span "Resources" at bounding box center [127, 242] width 70 height 21
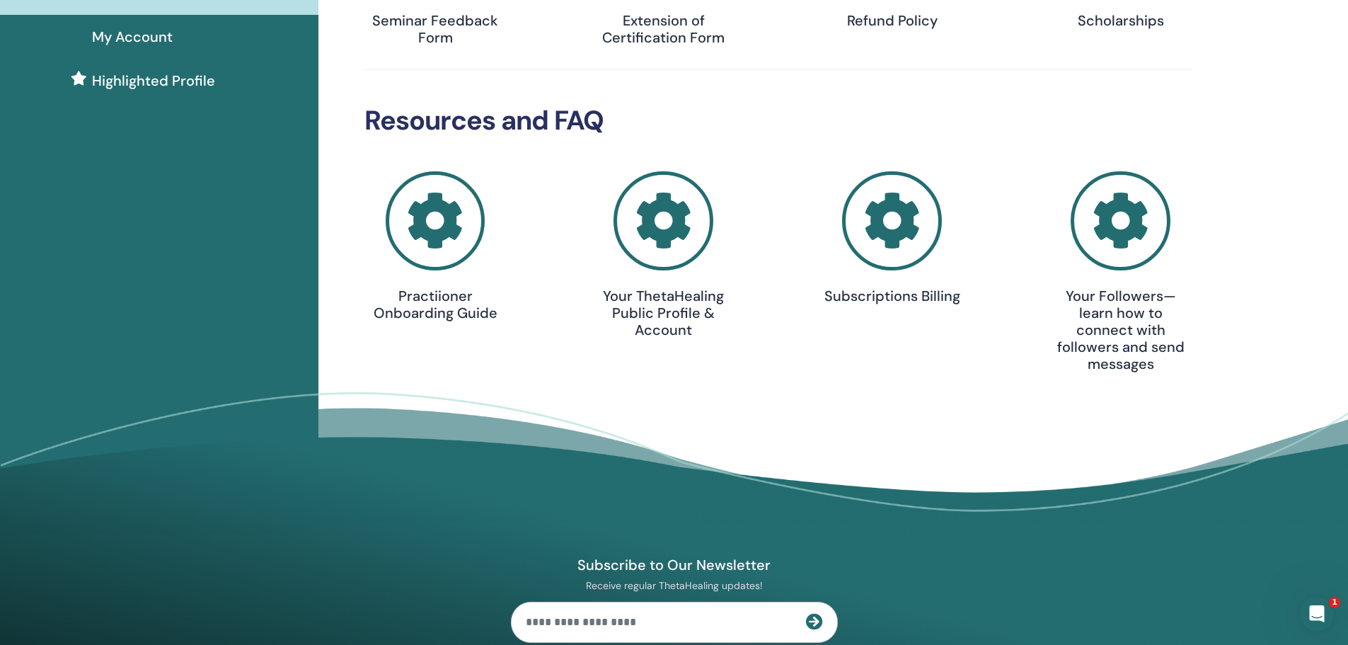
scroll to position [283, 0]
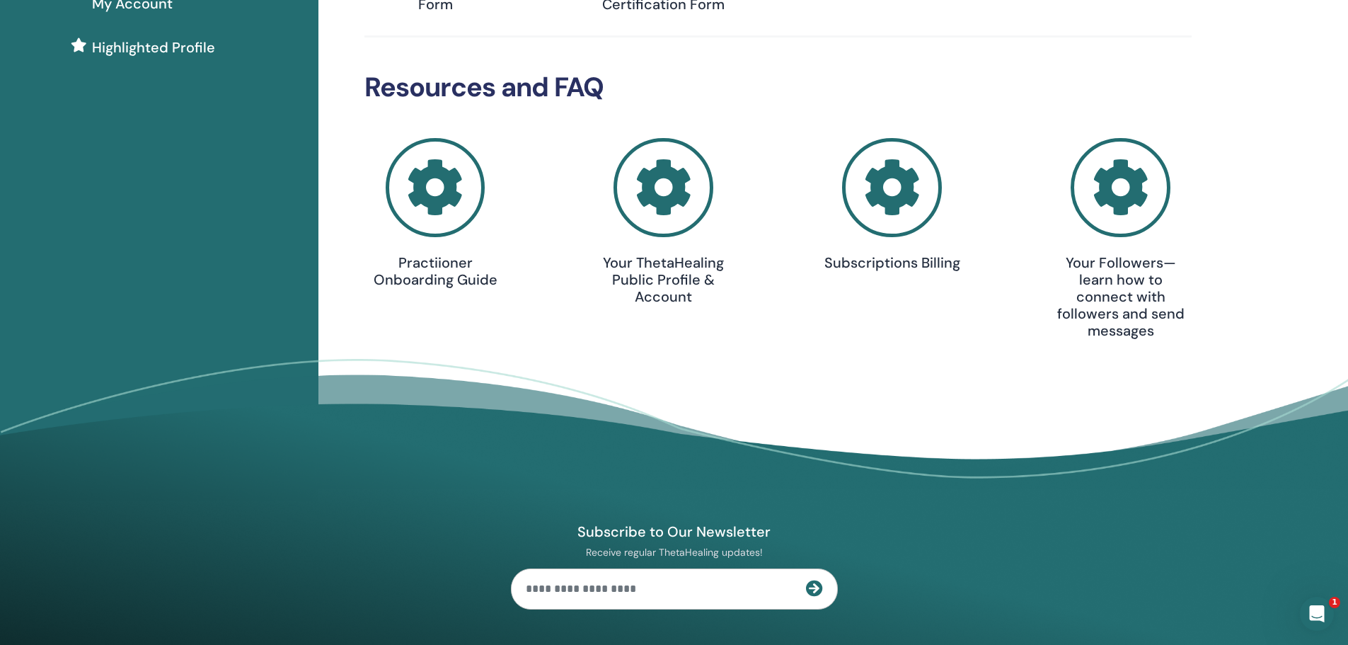
click at [655, 276] on h4 "Your ThetaHealing Public Profile & Account" at bounding box center [664, 279] width 142 height 51
click at [648, 177] on icon at bounding box center [664, 188] width 100 height 100
